Goal: Navigation & Orientation: Go to known website

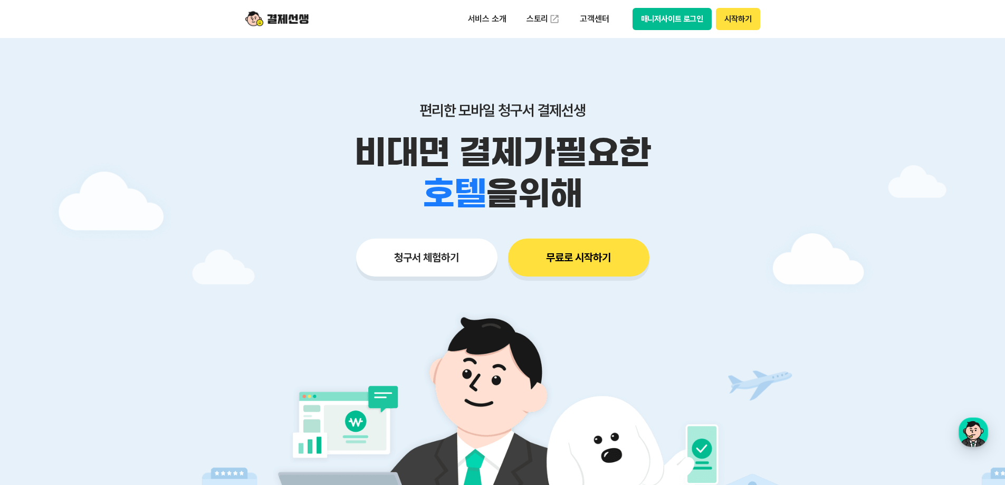
click at [672, 20] on button "매니저사이트 로그인" at bounding box center [673, 19] width 80 height 22
